Goal: Task Accomplishment & Management: Manage account settings

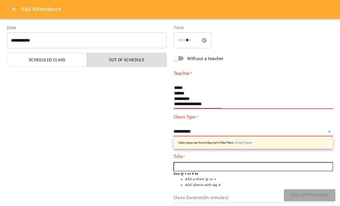
select select
click at [14, 8] on icon "Close" at bounding box center [13, 9] width 7 height 7
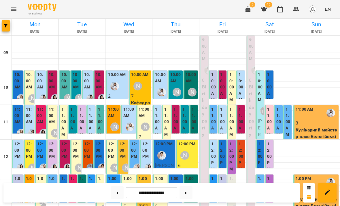
scroll to position [154, 0]
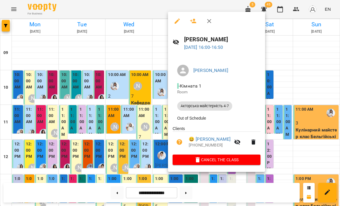
click at [137, 156] on div at bounding box center [170, 103] width 340 height 206
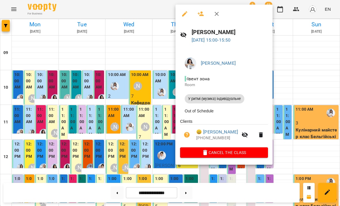
click at [135, 150] on div at bounding box center [170, 103] width 340 height 206
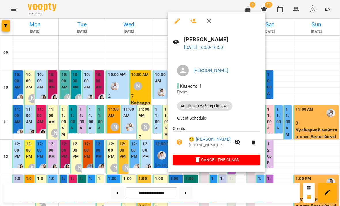
click at [144, 151] on div at bounding box center [170, 103] width 340 height 206
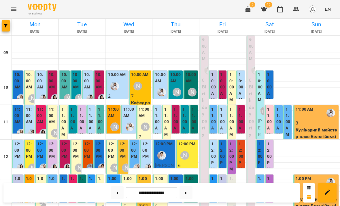
scroll to position [172, 0]
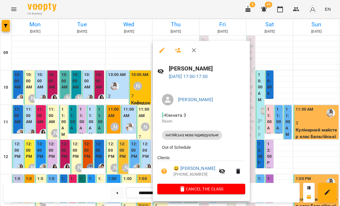
click at [141, 163] on div at bounding box center [170, 103] width 340 height 206
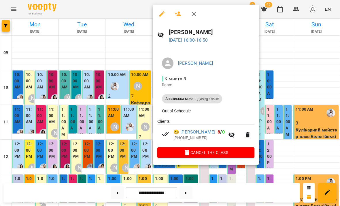
click at [191, 131] on link "😀 [PERSON_NAME]" at bounding box center [195, 131] width 42 height 7
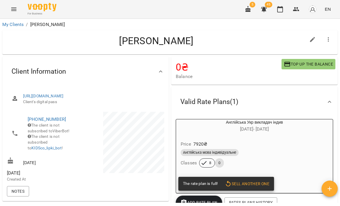
click at [283, 12] on icon "button" at bounding box center [280, 9] width 7 height 7
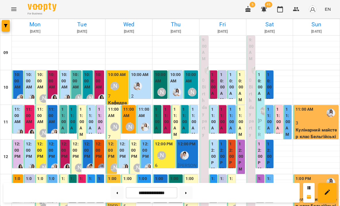
scroll to position [165, 0]
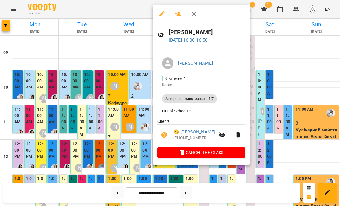
click at [140, 156] on div at bounding box center [170, 103] width 340 height 206
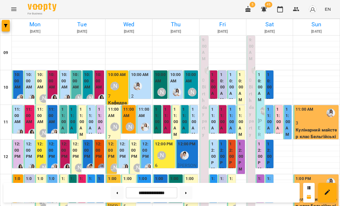
click at [191, 189] on button at bounding box center [186, 192] width 13 height 13
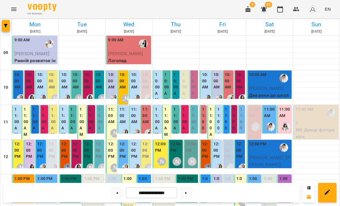
scroll to position [236, 0]
click at [117, 192] on icon at bounding box center [117, 192] width 1 height 2
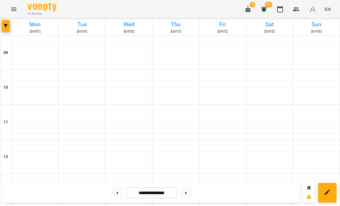
type input "**********"
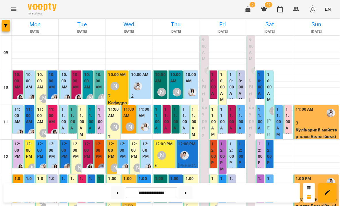
scroll to position [112, 0]
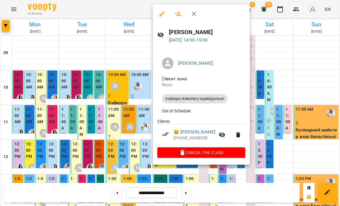
click at [190, 135] on link "😀 [PERSON_NAME]" at bounding box center [195, 131] width 42 height 7
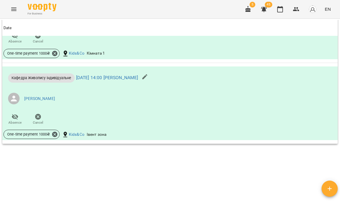
scroll to position [390, 0]
click at [280, 9] on icon "button" at bounding box center [280, 9] width 7 height 7
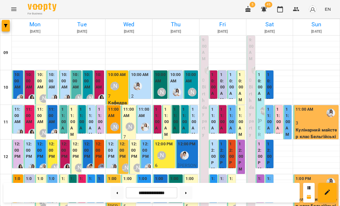
scroll to position [11, 0]
click at [162, 85] on div "[PERSON_NAME]" at bounding box center [161, 91] width 13 height 13
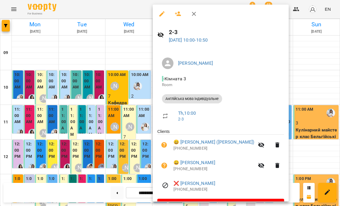
click at [127, 136] on div at bounding box center [170, 103] width 340 height 206
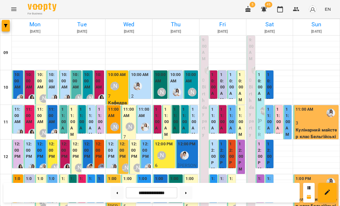
scroll to position [23, 0]
click at [270, 106] on label "11:00 AM" at bounding box center [269, 121] width 5 height 31
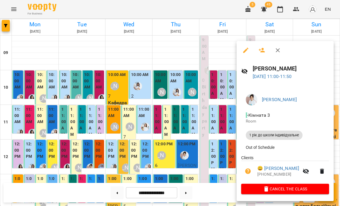
click at [222, 133] on div at bounding box center [170, 103] width 340 height 206
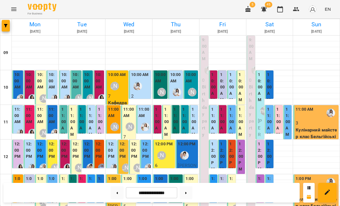
click at [277, 106] on label "11:00 AM" at bounding box center [278, 121] width 5 height 31
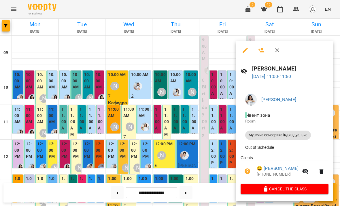
click at [230, 138] on div at bounding box center [170, 103] width 340 height 206
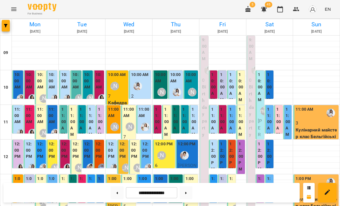
click at [287, 106] on label "11:00 AM" at bounding box center [288, 121] width 5 height 31
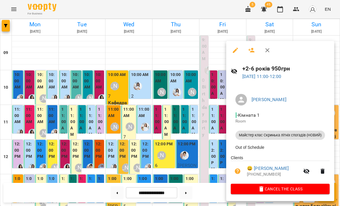
click at [217, 144] on div at bounding box center [170, 103] width 340 height 206
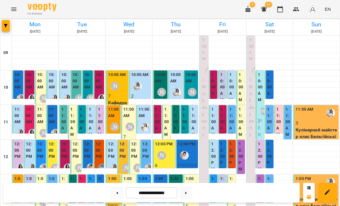
scroll to position [174, 0]
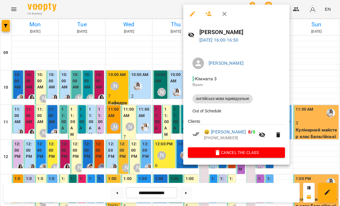
click at [305, 139] on div at bounding box center [170, 103] width 340 height 206
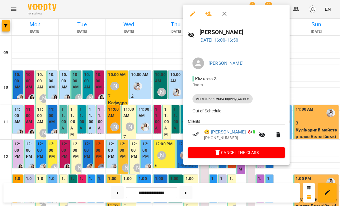
click at [225, 131] on link "😀 [PERSON_NAME]" at bounding box center [225, 131] width 42 height 7
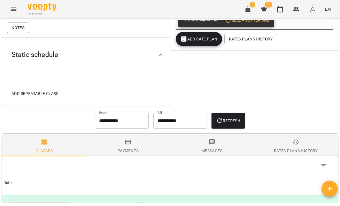
click at [132, 153] on span "Payments" at bounding box center [128, 146] width 77 height 16
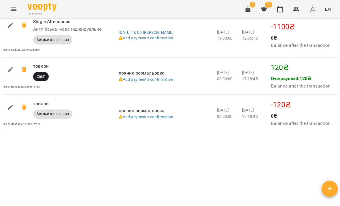
scroll to position [503, 0]
click at [11, 110] on icon "button" at bounding box center [10, 107] width 7 height 7
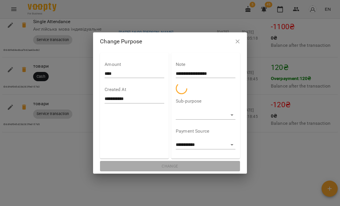
select select "******"
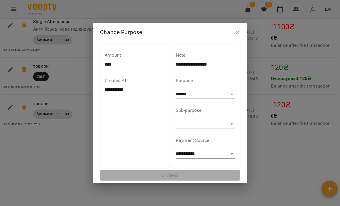
click at [125, 67] on input "****" at bounding box center [135, 64] width 60 height 9
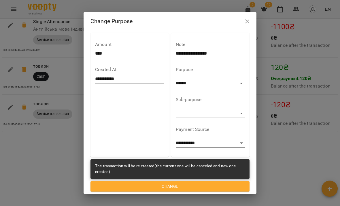
type input "****"
click at [213, 181] on button "Change" at bounding box center [170, 186] width 159 height 10
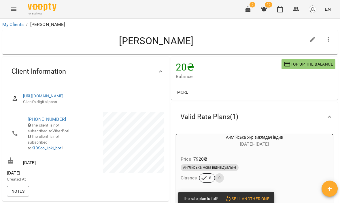
scroll to position [0, 0]
click at [282, 13] on button "button" at bounding box center [280, 9] width 14 height 14
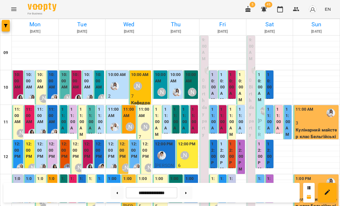
click at [161, 94] on div "[PERSON_NAME]" at bounding box center [161, 92] width 9 height 9
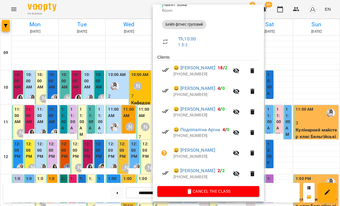
scroll to position [74, 0]
click at [284, 97] on div at bounding box center [170, 103] width 340 height 206
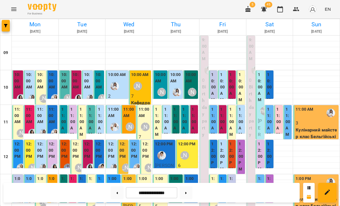
click at [176, 92] on img "Каріна" at bounding box center [177, 92] width 9 height 9
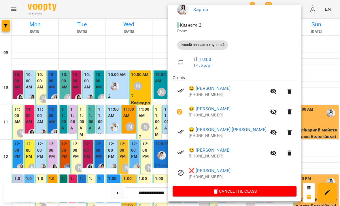
scroll to position [54, 0]
click at [286, 106] on div at bounding box center [170, 103] width 340 height 206
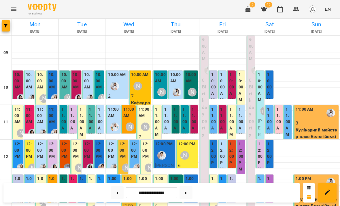
click at [240, 87] on label "10:00 AM" at bounding box center [241, 87] width 5 height 31
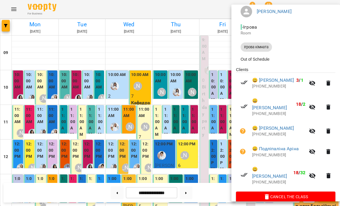
scroll to position [51, 0]
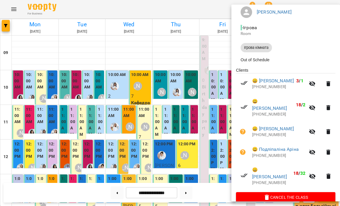
click at [226, 164] on div at bounding box center [170, 103] width 340 height 206
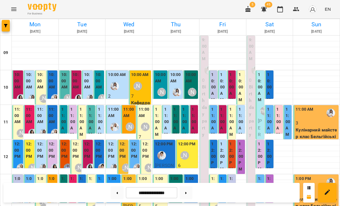
click at [213, 95] on label "10:00 AM" at bounding box center [213, 87] width 5 height 31
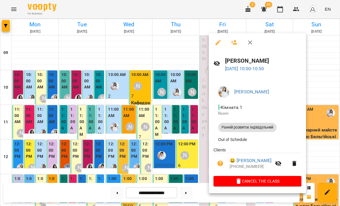
click at [194, 132] on div at bounding box center [170, 103] width 340 height 206
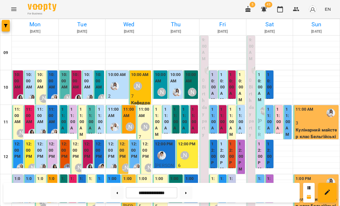
scroll to position [236, 0]
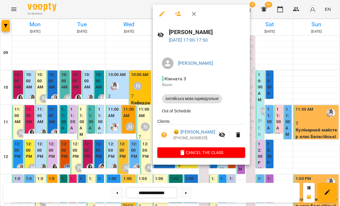
click at [126, 149] on div at bounding box center [170, 103] width 340 height 206
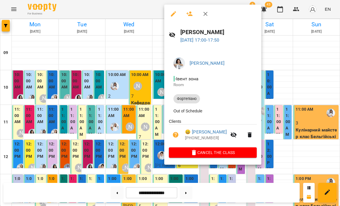
click at [136, 137] on div at bounding box center [170, 103] width 340 height 206
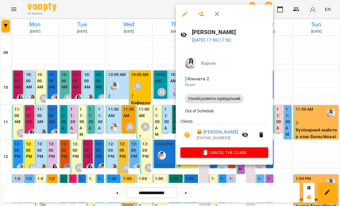
click at [148, 129] on div at bounding box center [170, 103] width 340 height 206
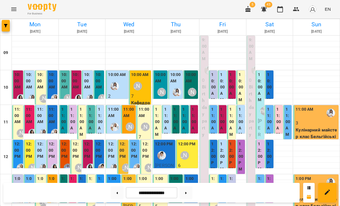
scroll to position [0, 0]
click at [179, 88] on img "Каріна" at bounding box center [177, 92] width 9 height 9
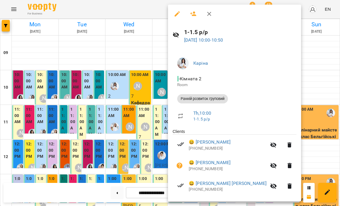
click at [155, 168] on div at bounding box center [170, 103] width 340 height 206
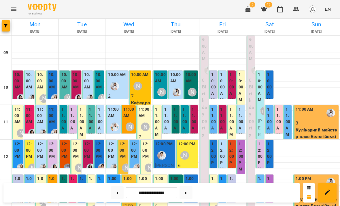
click at [278, 122] on label "11:00 AM" at bounding box center [278, 121] width 5 height 31
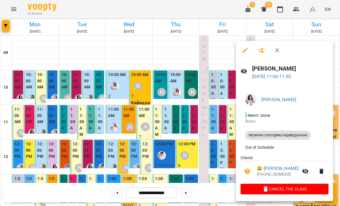
click at [280, 194] on button "Cancel the class" at bounding box center [285, 188] width 88 height 10
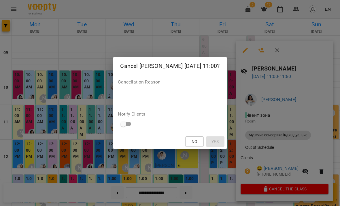
click at [200, 96] on textarea at bounding box center [170, 95] width 104 height 5
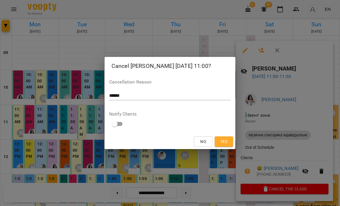
type textarea "******"
click at [226, 141] on span "Yes" at bounding box center [224, 141] width 7 height 7
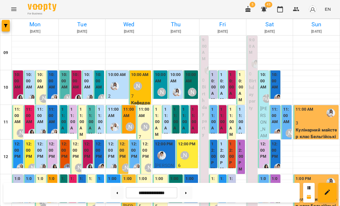
click at [213, 89] on label "10:00 AM" at bounding box center [213, 87] width 5 height 31
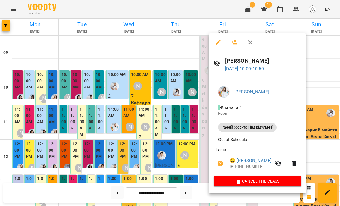
click at [242, 180] on icon "button" at bounding box center [238, 180] width 7 height 7
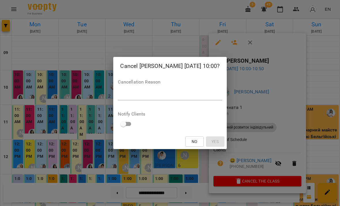
click at [214, 95] on textarea at bounding box center [170, 95] width 104 height 5
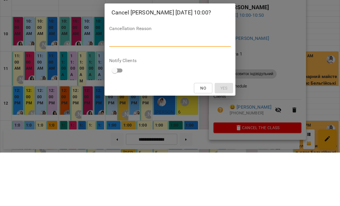
type textarea "*"
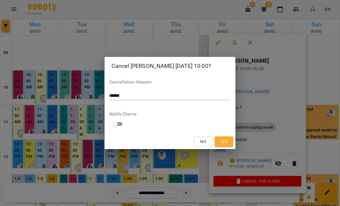
type textarea "******"
click at [225, 141] on span "Yes" at bounding box center [224, 141] width 7 height 7
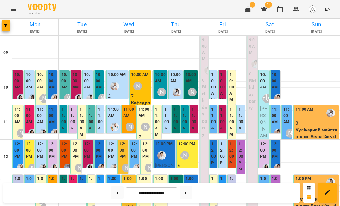
click at [214, 87] on label "10:00 AM" at bounding box center [213, 87] width 5 height 31
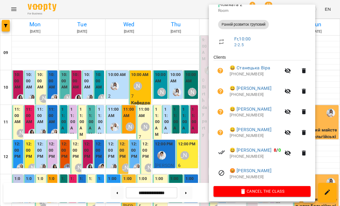
scroll to position [74, 0]
click at [181, 146] on div at bounding box center [170, 103] width 340 height 206
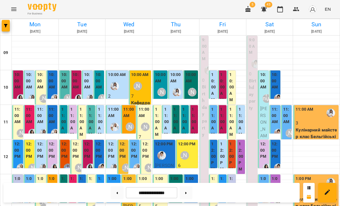
click at [223, 154] on label "12:00 PM" at bounding box center [222, 156] width 5 height 31
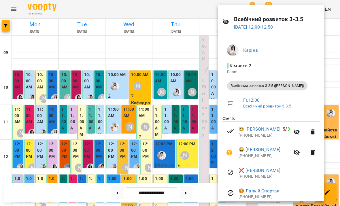
scroll to position [17, 0]
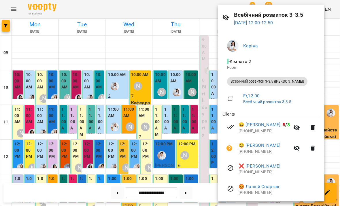
click at [187, 157] on div at bounding box center [170, 103] width 340 height 206
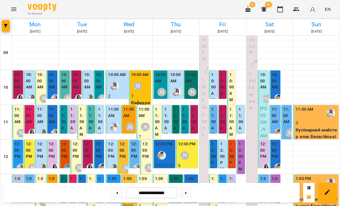
scroll to position [180, 0]
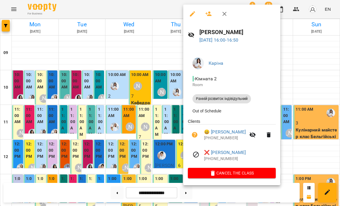
click at [167, 156] on div at bounding box center [170, 103] width 340 height 206
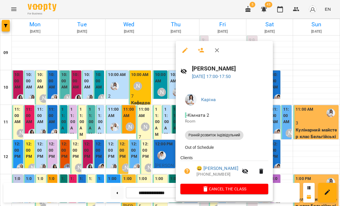
click at [233, 188] on span "Cancel the class" at bounding box center [224, 188] width 79 height 7
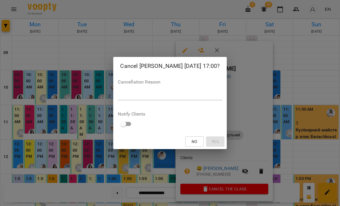
click at [196, 97] on textarea at bounding box center [170, 95] width 104 height 5
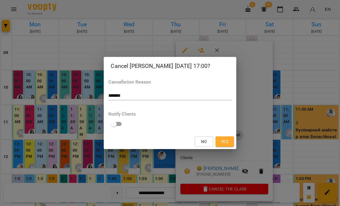
type textarea "*******"
click at [230, 144] on button "Yes" at bounding box center [225, 141] width 18 height 10
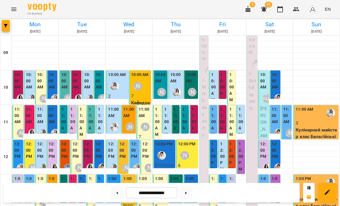
scroll to position [165, 0]
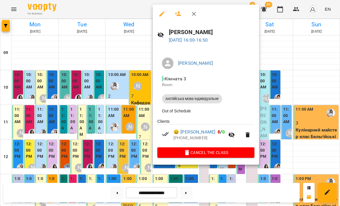
click at [134, 158] on div at bounding box center [170, 103] width 340 height 206
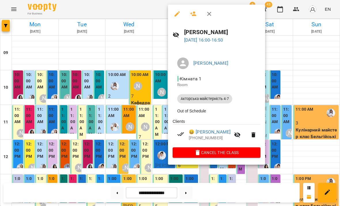
click at [146, 155] on div at bounding box center [170, 103] width 340 height 206
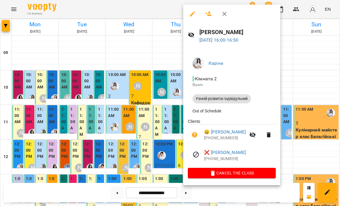
click at [148, 156] on div at bounding box center [170, 103] width 340 height 206
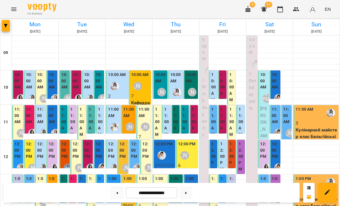
scroll to position [199, 0]
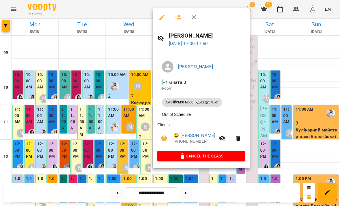
click at [136, 164] on div at bounding box center [170, 103] width 340 height 206
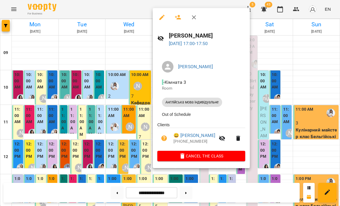
click at [163, 138] on icon "button" at bounding box center [164, 138] width 6 height 6
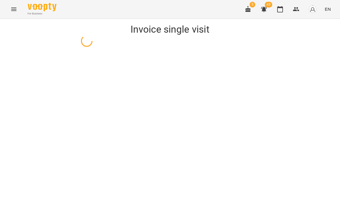
select select "**********"
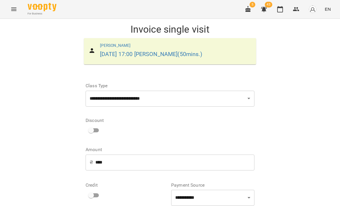
scroll to position [56, 0]
click at [221, 119] on input "*" at bounding box center [220, 127] width 50 height 16
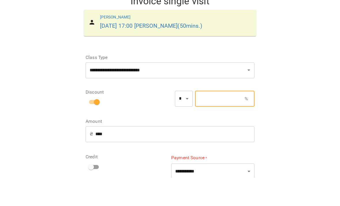
type input "*"
type input "****"
type input "**"
type input "***"
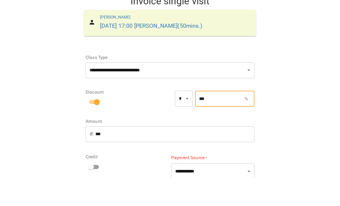
type input "*"
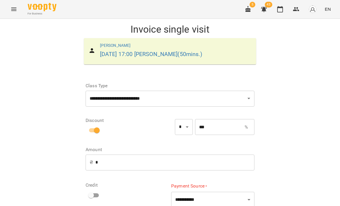
type input "***"
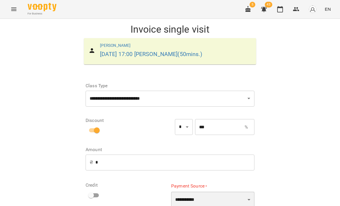
click at [232, 191] on select "**********" at bounding box center [212, 199] width 83 height 16
select select "****"
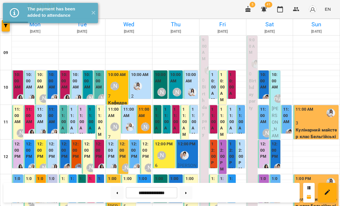
scroll to position [236, 0]
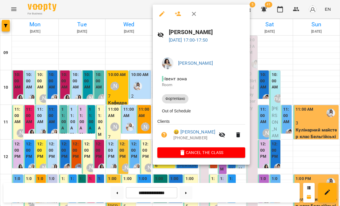
click at [141, 164] on div at bounding box center [170, 103] width 340 height 206
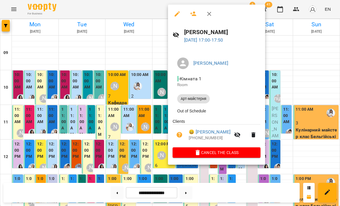
click at [153, 153] on div at bounding box center [170, 103] width 340 height 206
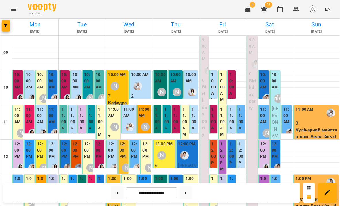
scroll to position [0, 0]
click at [15, 12] on icon "Menu" at bounding box center [13, 9] width 7 height 7
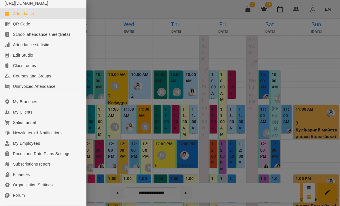
scroll to position [18, 0]
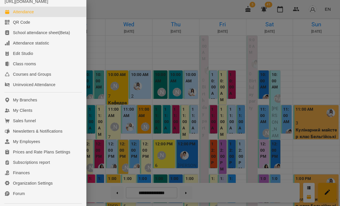
click at [29, 175] on div "Finances" at bounding box center [21, 173] width 17 height 6
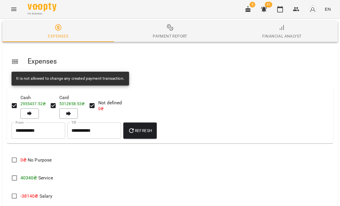
click at [174, 30] on span "Payment Report" at bounding box center [170, 32] width 105 height 16
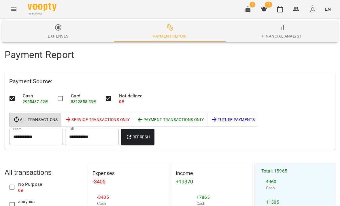
click at [139, 140] on button "Refresh" at bounding box center [137, 137] width 33 height 16
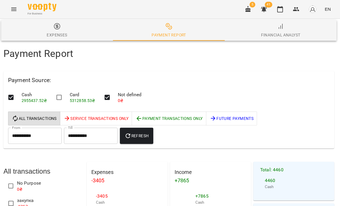
scroll to position [719, 1]
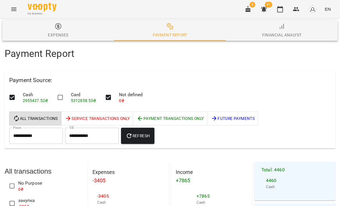
scroll to position [703, 0]
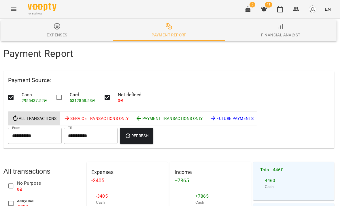
scroll to position [481, 1]
click at [277, 11] on button "button" at bounding box center [280, 9] width 14 height 14
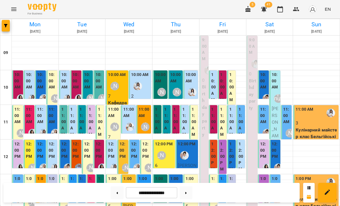
scroll to position [192, 0]
click at [15, 12] on icon "Menu" at bounding box center [13, 9] width 7 height 7
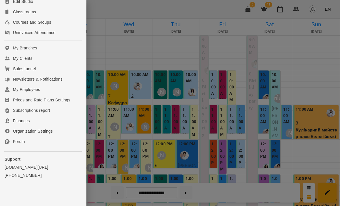
scroll to position [76, 0]
click at [32, 121] on link "Finances" at bounding box center [43, 120] width 86 height 10
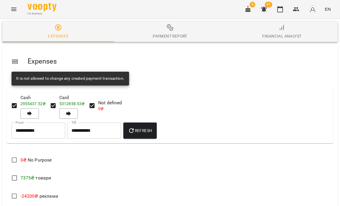
click at [161, 35] on div "Payment Report" at bounding box center [170, 36] width 35 height 7
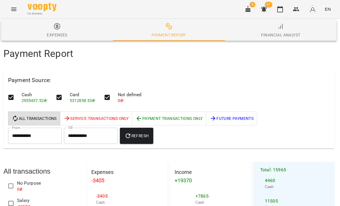
scroll to position [112, 1]
click at [279, 8] on icon "button" at bounding box center [280, 9] width 6 height 6
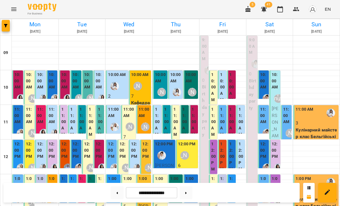
click at [224, 85] on label "10:00 AM" at bounding box center [222, 87] width 5 height 31
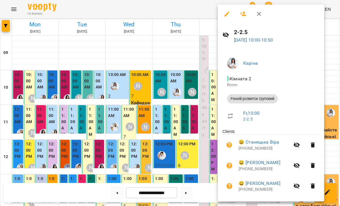
click at [199, 148] on div at bounding box center [170, 103] width 340 height 206
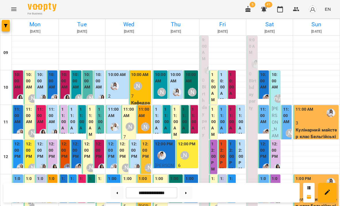
click at [223, 90] on label "10:00 AM" at bounding box center [222, 87] width 5 height 31
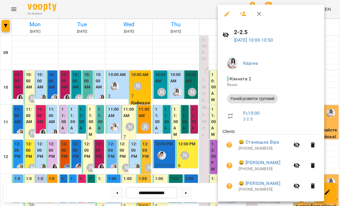
click at [299, 146] on icon "button" at bounding box center [297, 144] width 6 height 5
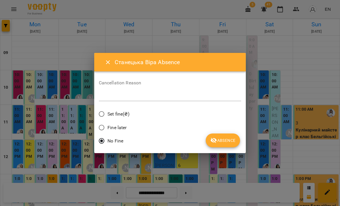
click at [186, 95] on textarea at bounding box center [170, 96] width 143 height 5
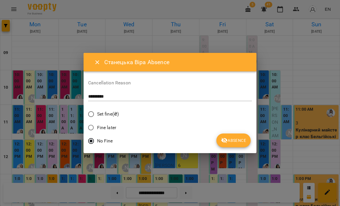
type textarea "*********"
click at [230, 141] on span "Absence" at bounding box center [233, 140] width 25 height 7
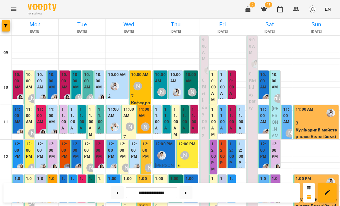
click at [222, 90] on label "10:00 AM" at bounding box center [222, 87] width 5 height 31
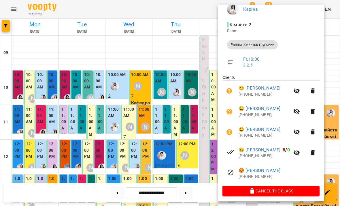
scroll to position [54, 0]
click at [190, 159] on div at bounding box center [170, 103] width 340 height 206
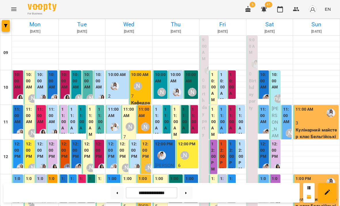
click at [232, 91] on label "10:00 AM" at bounding box center [232, 87] width 5 height 31
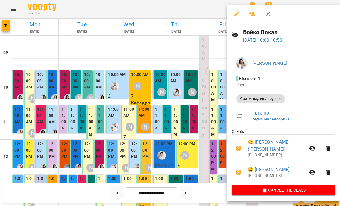
click at [200, 140] on div at bounding box center [170, 103] width 340 height 206
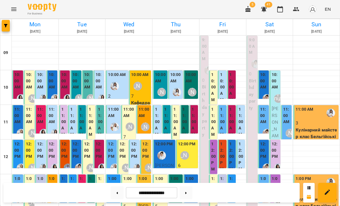
click at [224, 120] on label "11:00 AM" at bounding box center [222, 121] width 5 height 31
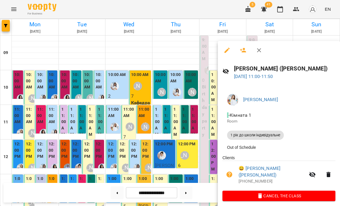
click at [200, 155] on div at bounding box center [170, 103] width 340 height 206
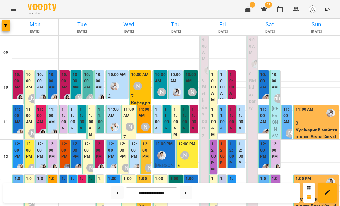
click at [230, 120] on label "11:00 AM" at bounding box center [232, 121] width 5 height 31
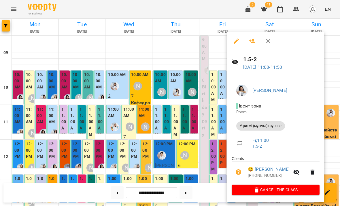
click at [211, 171] on div at bounding box center [170, 103] width 340 height 206
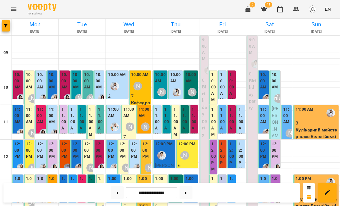
click at [240, 122] on label "11:00 AM" at bounding box center [241, 121] width 5 height 31
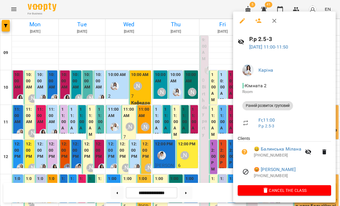
click at [198, 155] on div at bounding box center [170, 103] width 340 height 206
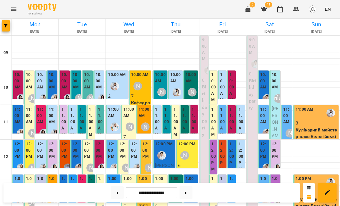
click at [213, 154] on label "12:00 PM" at bounding box center [213, 156] width 5 height 31
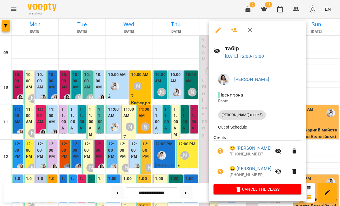
click at [176, 167] on div at bounding box center [170, 103] width 340 height 206
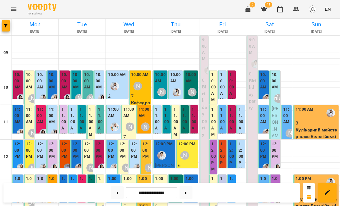
click at [225, 157] on label "12:00 PM" at bounding box center [222, 156] width 5 height 31
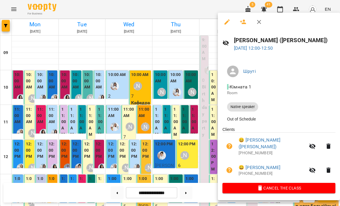
click at [203, 161] on div at bounding box center [170, 103] width 340 height 206
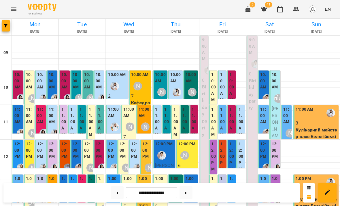
click at [231, 157] on label "12:00 PM" at bounding box center [232, 156] width 5 height 31
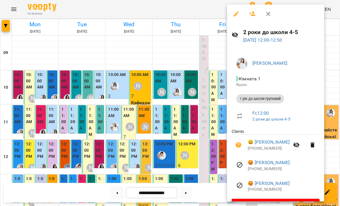
click at [203, 158] on div at bounding box center [170, 103] width 340 height 206
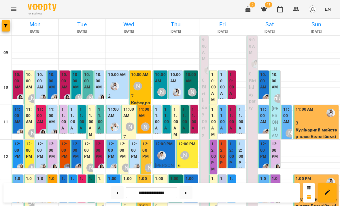
click at [232, 153] on label "12:00 PM" at bounding box center [232, 156] width 5 height 31
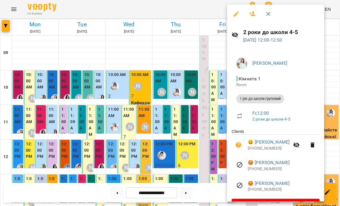
click at [219, 168] on div at bounding box center [170, 103] width 340 height 206
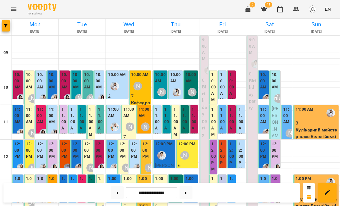
click at [240, 157] on label "12:00 PM" at bounding box center [241, 156] width 5 height 31
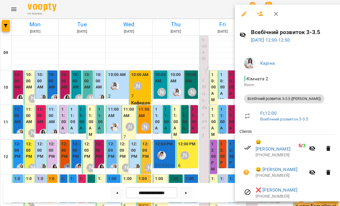
click at [211, 165] on div at bounding box center [170, 103] width 340 height 206
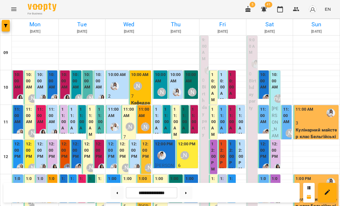
scroll to position [64, 0]
click at [223, 175] on label "1:00 PM" at bounding box center [222, 187] width 5 height 25
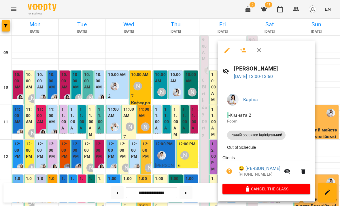
click at [197, 158] on div at bounding box center [170, 103] width 340 height 206
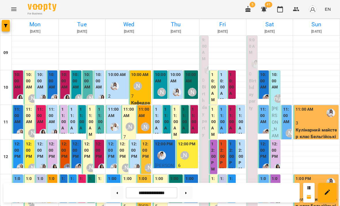
click at [231, 175] on label "1:00 PM" at bounding box center [232, 187] width 5 height 25
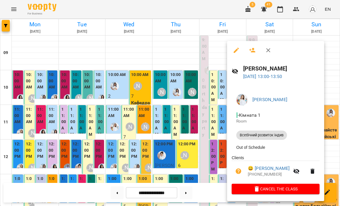
click at [201, 163] on div at bounding box center [170, 103] width 340 height 206
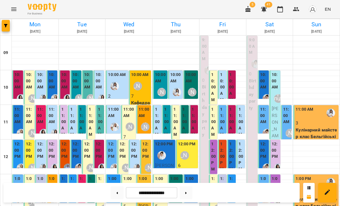
scroll to position [127, 0]
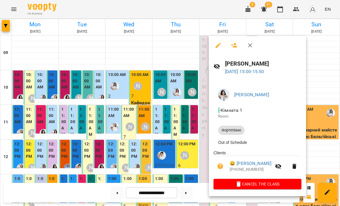
click at [195, 145] on div at bounding box center [170, 103] width 340 height 206
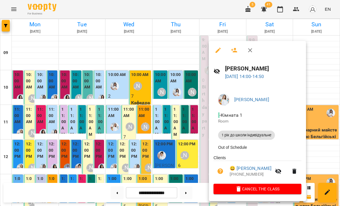
click at [195, 165] on div at bounding box center [170, 103] width 340 height 206
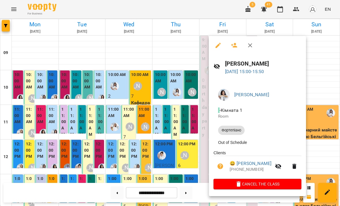
click at [182, 148] on div at bounding box center [170, 103] width 340 height 206
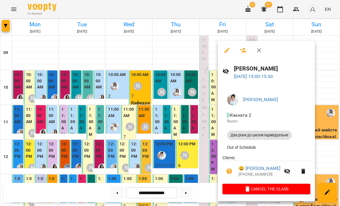
click at [197, 140] on div at bounding box center [170, 103] width 340 height 206
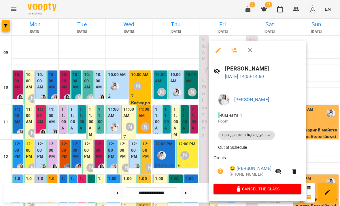
click at [183, 150] on div at bounding box center [170, 103] width 340 height 206
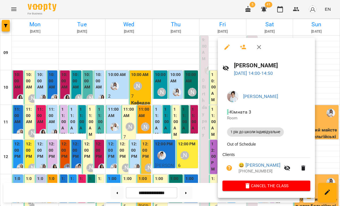
click at [195, 140] on div at bounding box center [170, 103] width 340 height 206
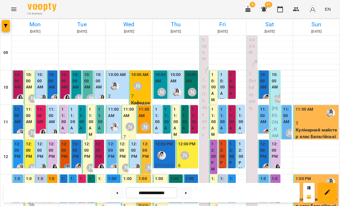
scroll to position [175, 0]
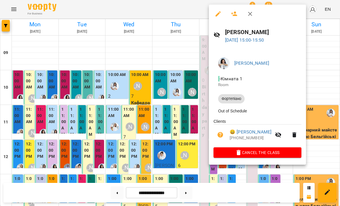
click at [188, 140] on div at bounding box center [170, 103] width 340 height 206
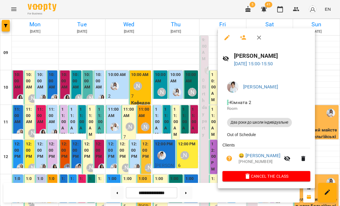
click at [192, 146] on div at bounding box center [170, 103] width 340 height 206
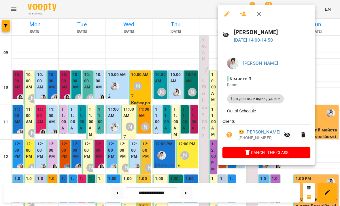
click at [197, 155] on div at bounding box center [170, 103] width 340 height 206
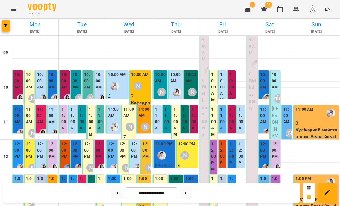
scroll to position [192, 0]
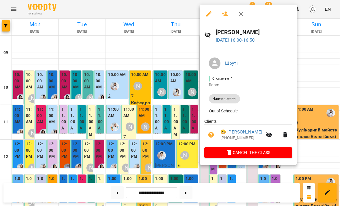
click at [185, 156] on div at bounding box center [170, 103] width 340 height 206
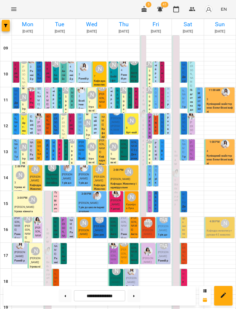
scroll to position [37, 0]
